Goal: Task Accomplishment & Management: Complete application form

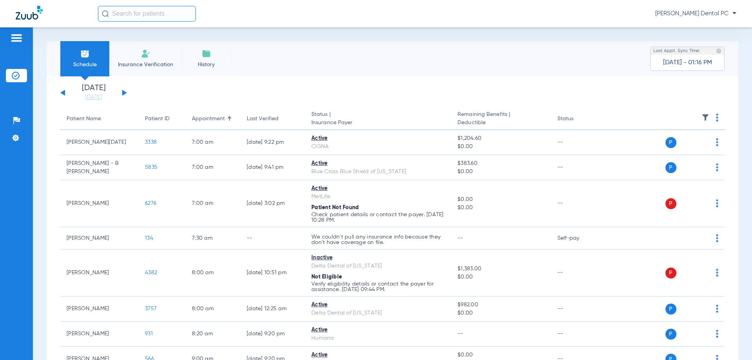
drag, startPoint x: 139, startPoint y: 68, endPoint x: 136, endPoint y: 95, distance: 27.2
click at [126, 49] on li "Insurance Verification" at bounding box center [145, 58] width 73 height 35
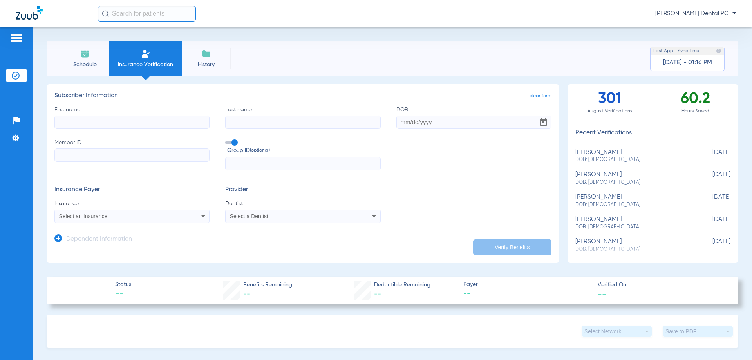
click at [189, 125] on input "First name" at bounding box center [131, 122] width 155 height 13
type input "t"
type input "Thomas"
click at [247, 118] on input "Last name" at bounding box center [302, 122] width 155 height 13
type input "Henely"
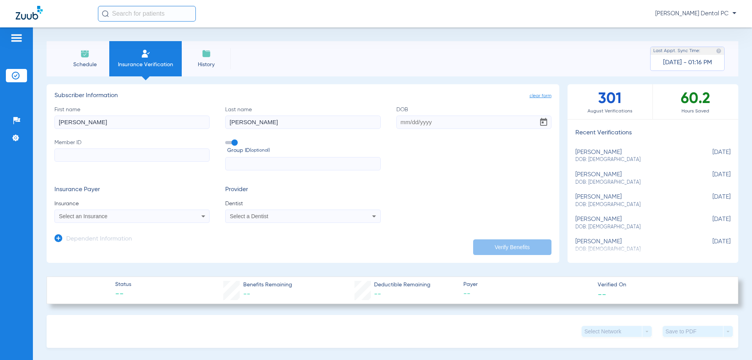
click at [432, 123] on input "DOB" at bounding box center [474, 122] width 155 height 13
click at [148, 154] on input "Member ID" at bounding box center [131, 155] width 155 height 13
paste input "920865019"
type input "920865019"
click at [399, 121] on input "DOB Required" at bounding box center [474, 122] width 155 height 13
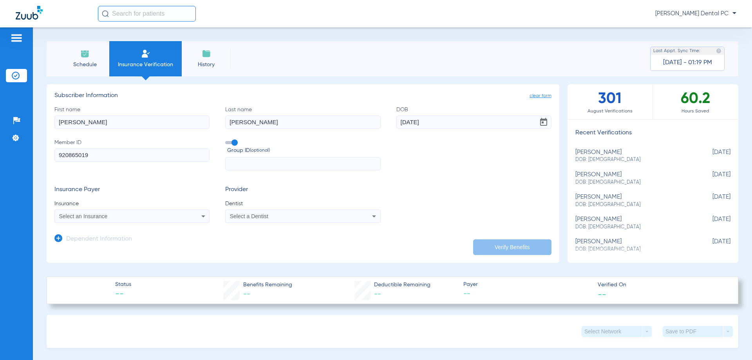
type input "02/28/1961"
click at [137, 211] on mat-select "Select an Insurance" at bounding box center [131, 216] width 155 height 13
click at [137, 216] on div "Select an Insurance" at bounding box center [117, 216] width 117 height 5
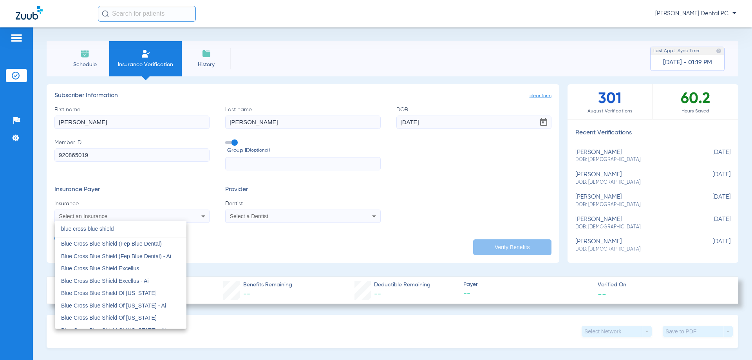
type input "blue cross blue shield"
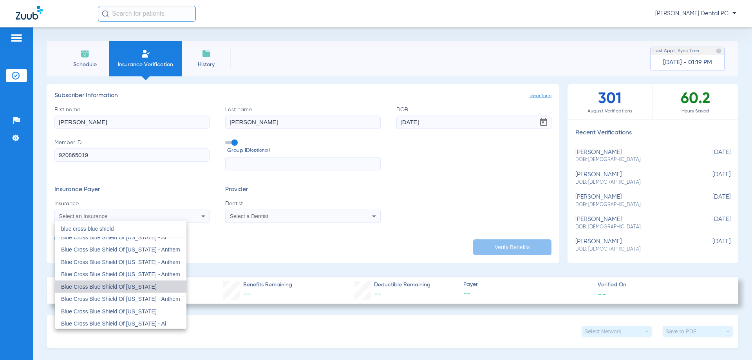
click at [131, 288] on span "Blue Cross Blue Shield Of Illinois" at bounding box center [109, 287] width 96 height 6
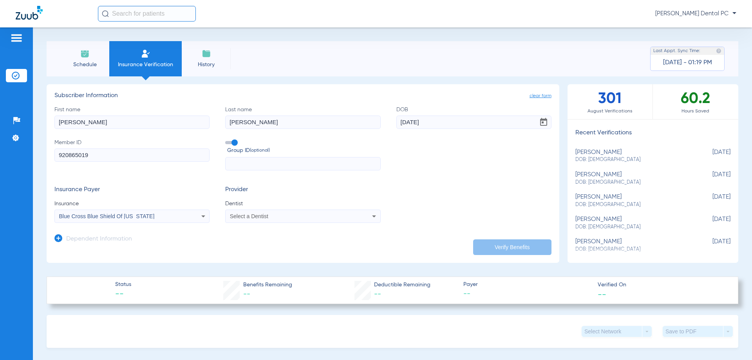
click at [283, 218] on div "Select a Dentist" at bounding box center [288, 216] width 117 height 5
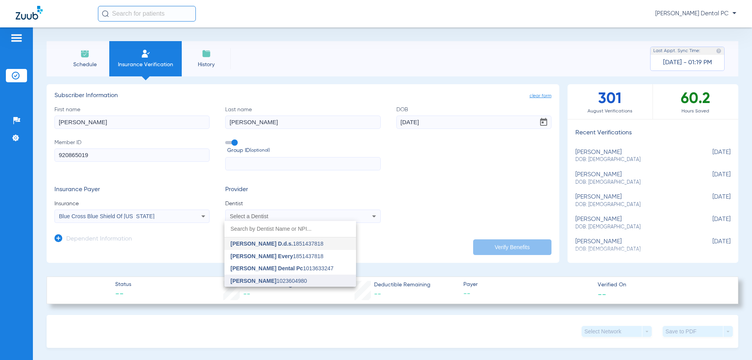
click at [270, 278] on span "Deepa Williams" at bounding box center [254, 281] width 46 height 6
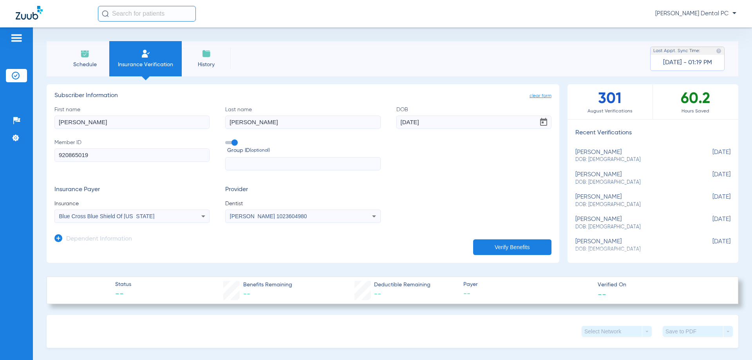
click at [486, 244] on button "Verify Benefits" at bounding box center [512, 247] width 78 height 16
